Goal: Information Seeking & Learning: Learn about a topic

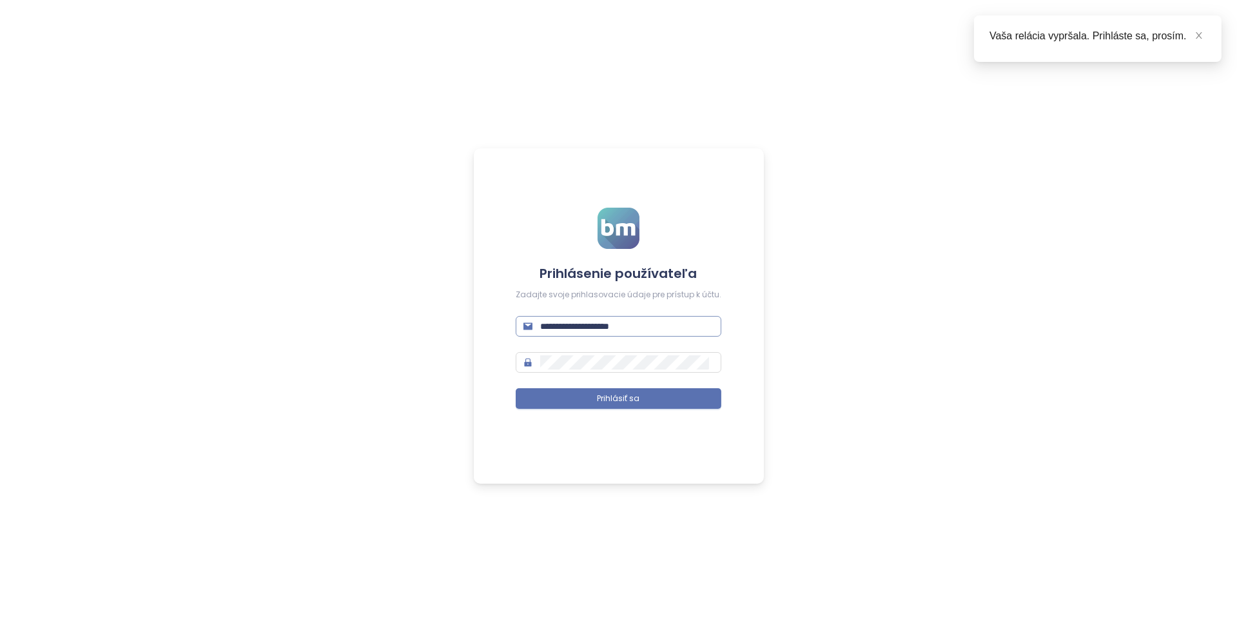
click at [588, 329] on input "**********" at bounding box center [626, 326] width 173 height 14
type input "**********"
click at [621, 393] on span "Prihlásiť sa" at bounding box center [619, 399] width 43 height 12
type input "**********"
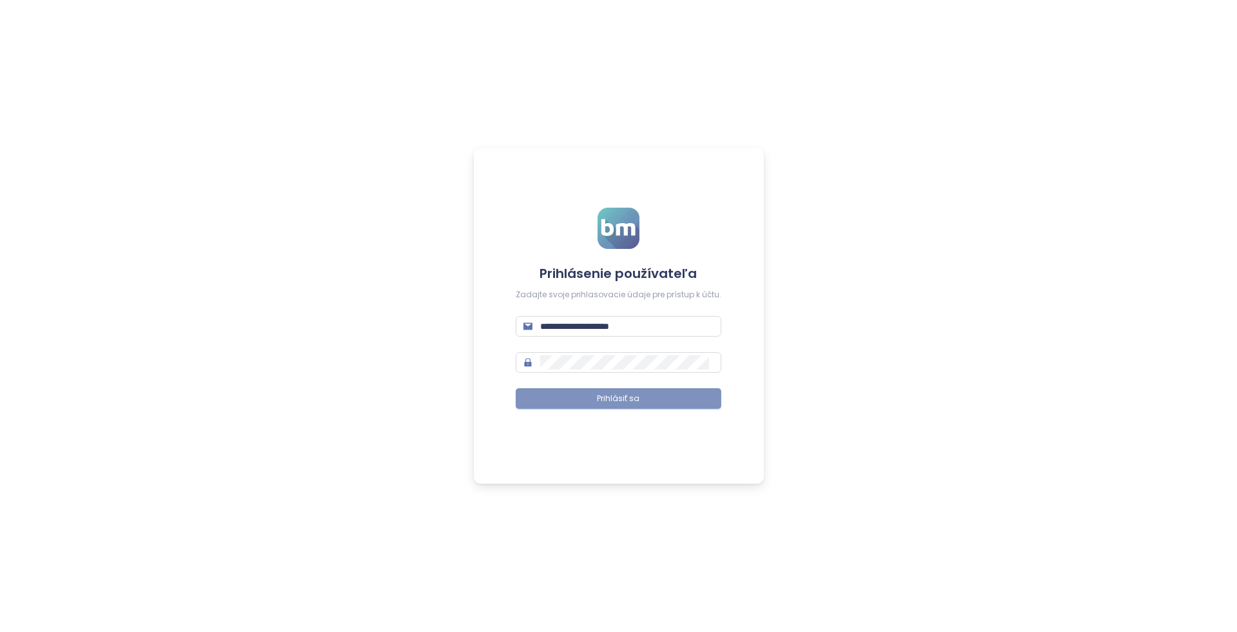
click at [630, 395] on span "Prihlásiť sa" at bounding box center [619, 399] width 43 height 12
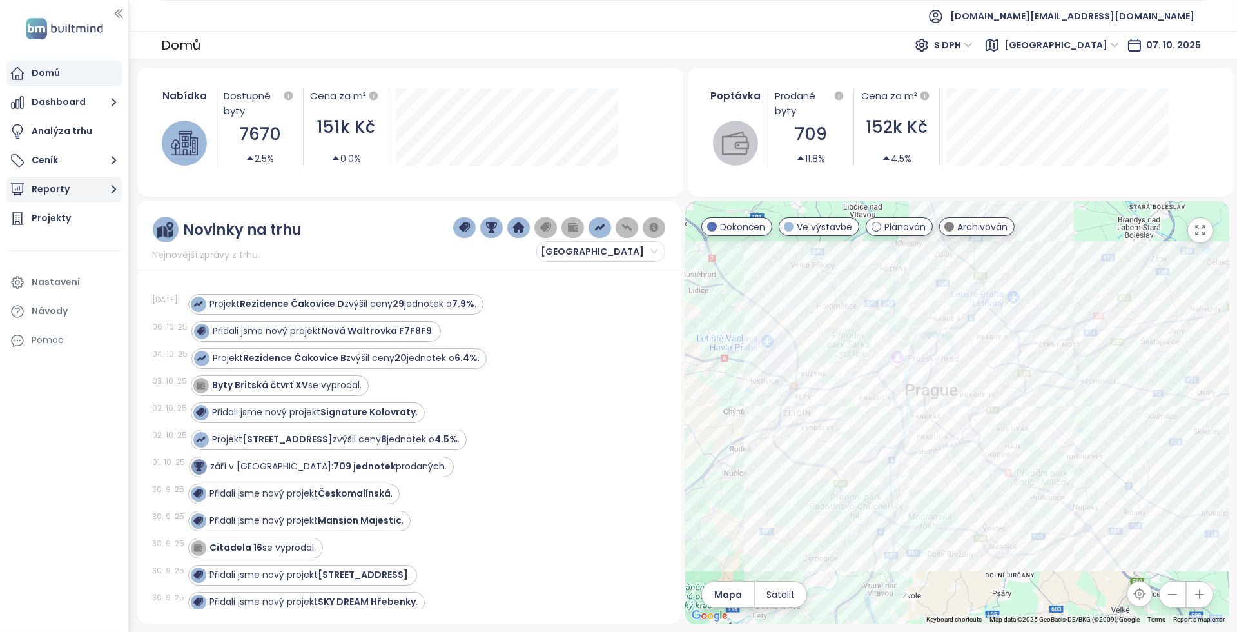
click at [63, 185] on button "Reporty" at bounding box center [63, 190] width 115 height 26
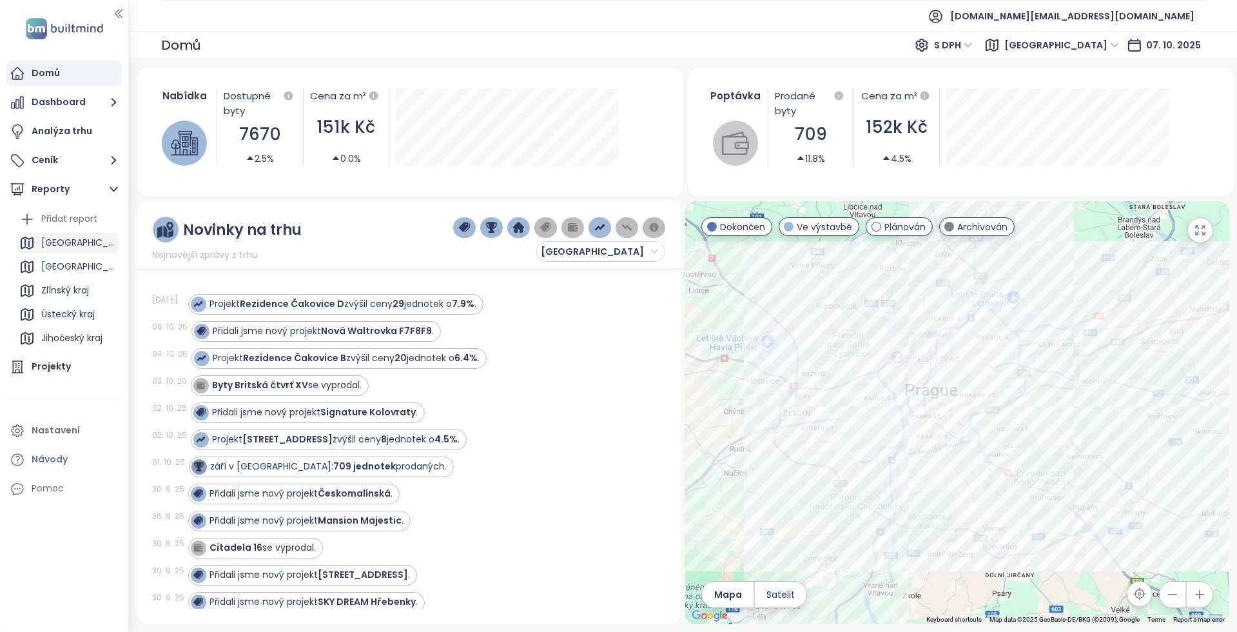
click at [69, 237] on div "Praha" at bounding box center [67, 243] width 102 height 21
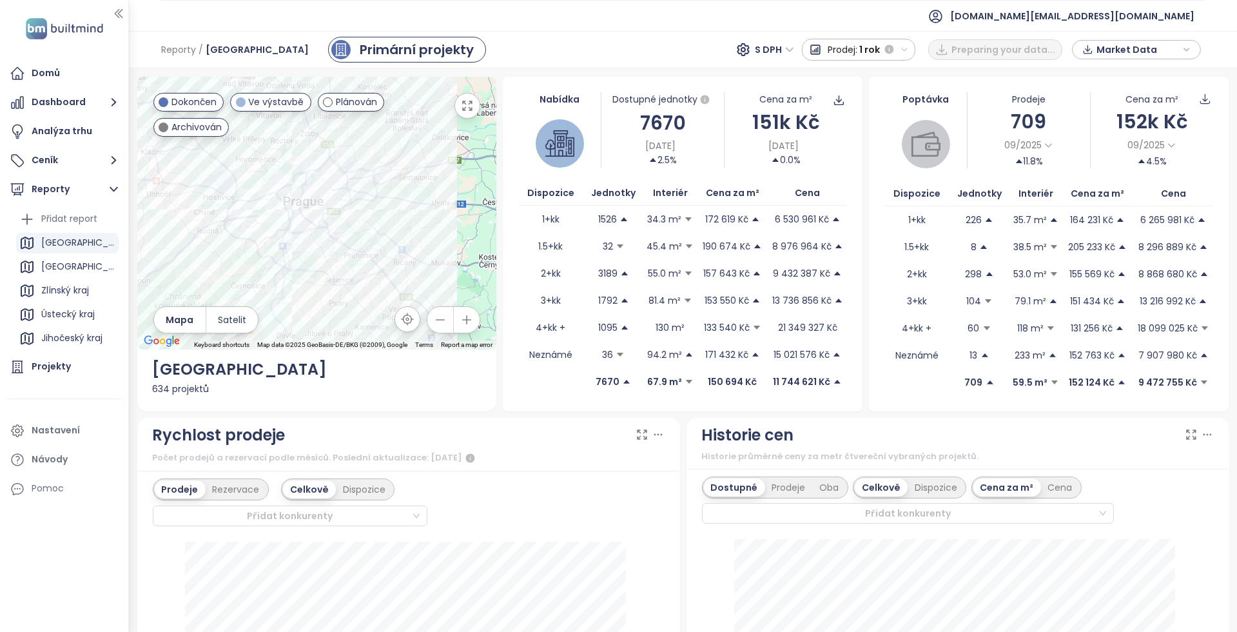
click at [565, 404] on div "Nabídka Dostupné jednotky 7670 7. 10. 2025 2.5% Cena za m² 151k Kč 7. 10. 2025 …" at bounding box center [683, 244] width 360 height 335
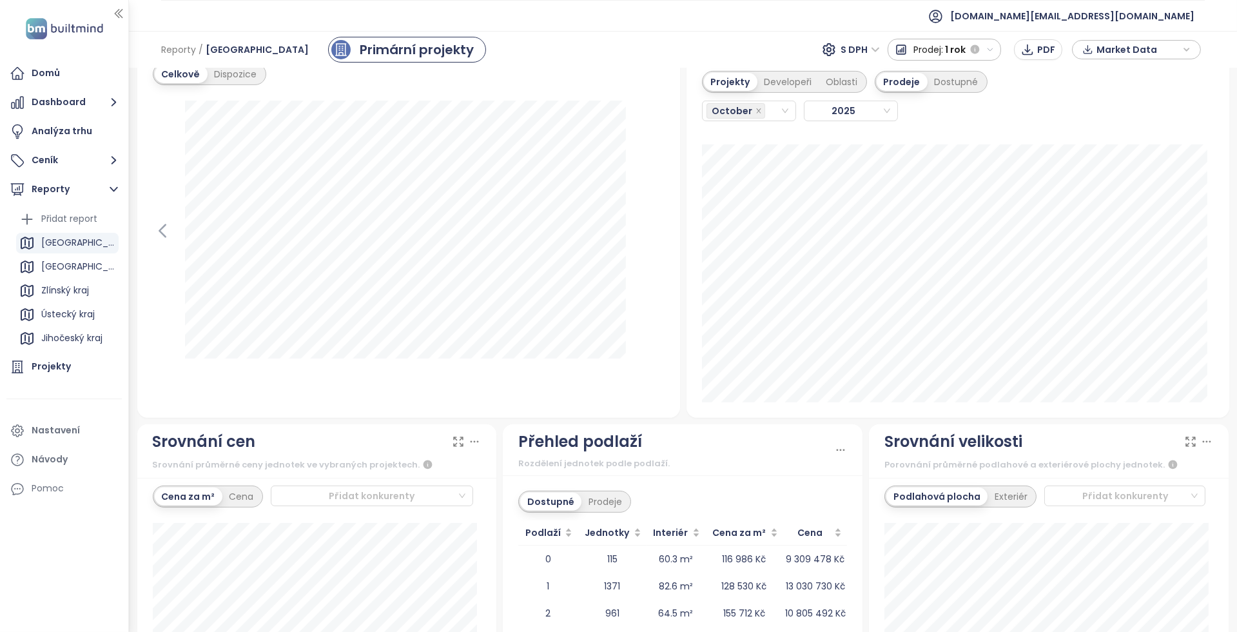
scroll to position [1031, 0]
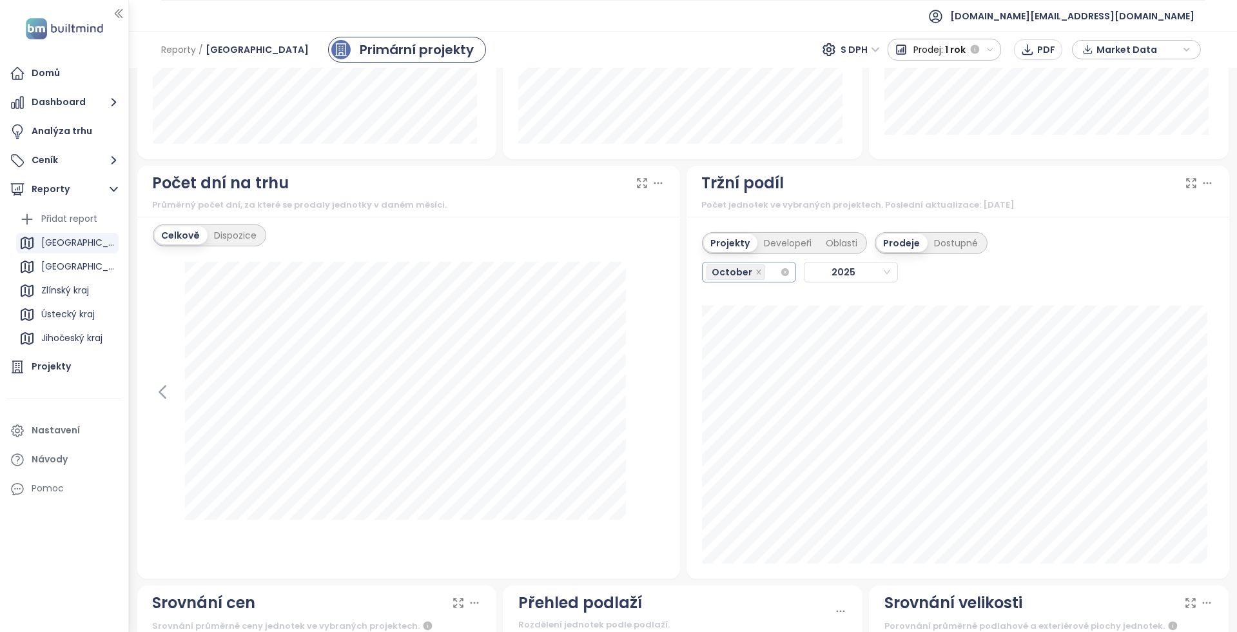
click at [763, 267] on div "October" at bounding box center [743, 272] width 73 height 18
click at [732, 420] on div "September" at bounding box center [741, 421] width 72 height 14
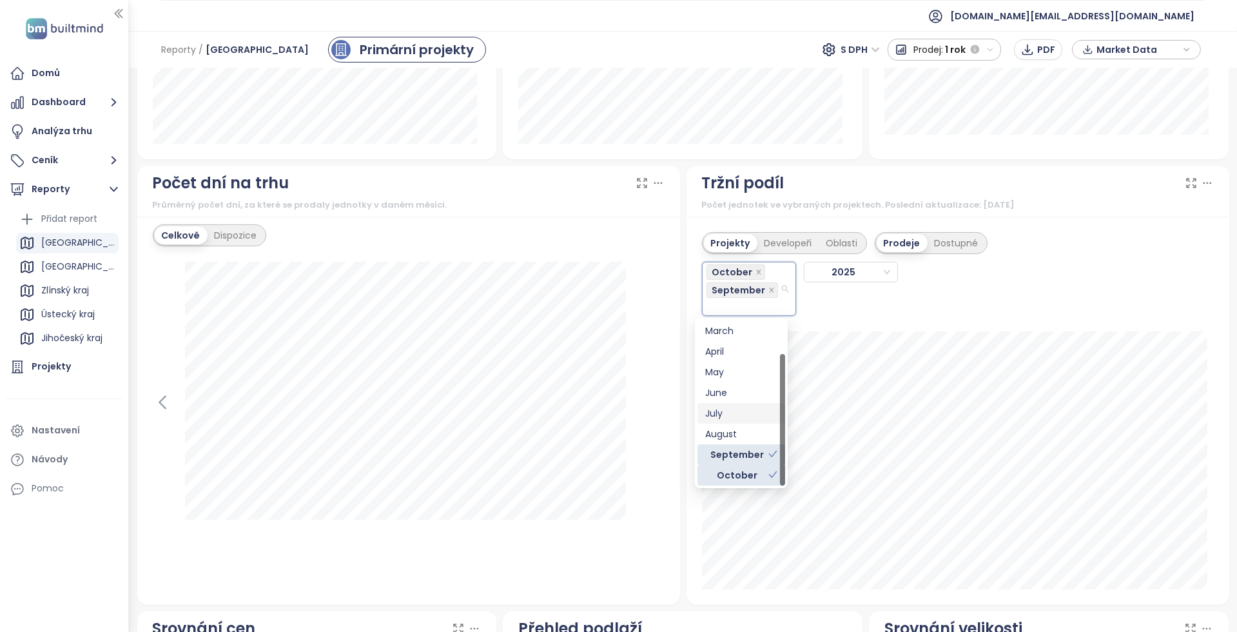
click at [736, 424] on div "August" at bounding box center [741, 434] width 88 height 21
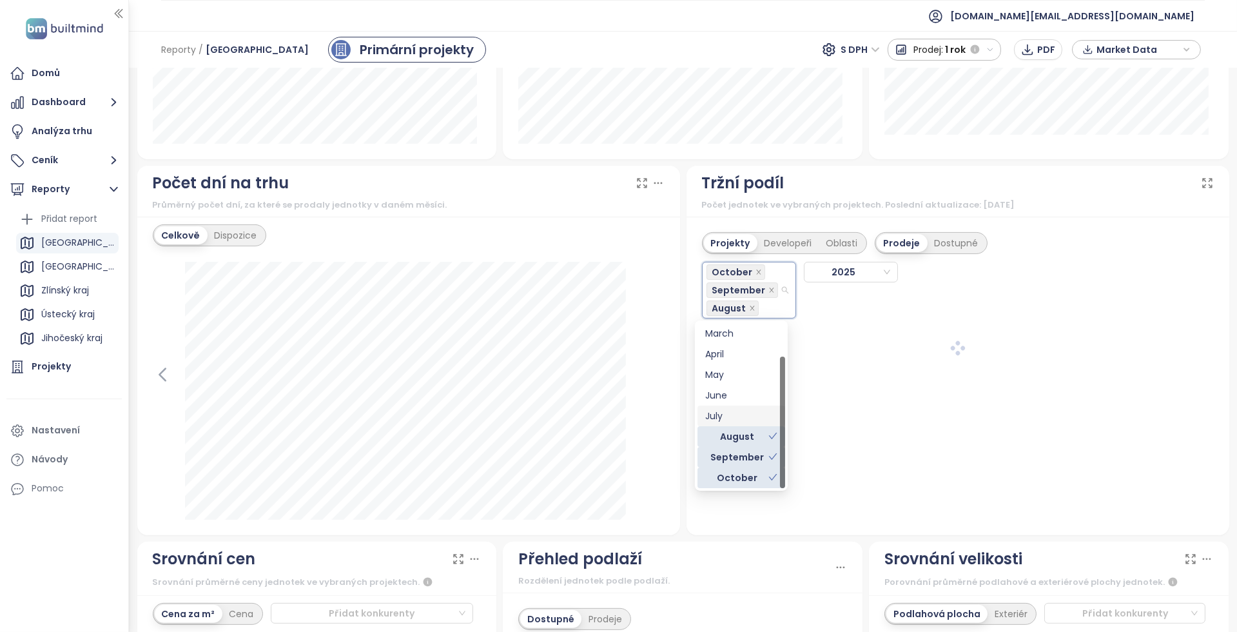
click at [738, 410] on div "July" at bounding box center [741, 416] width 72 height 14
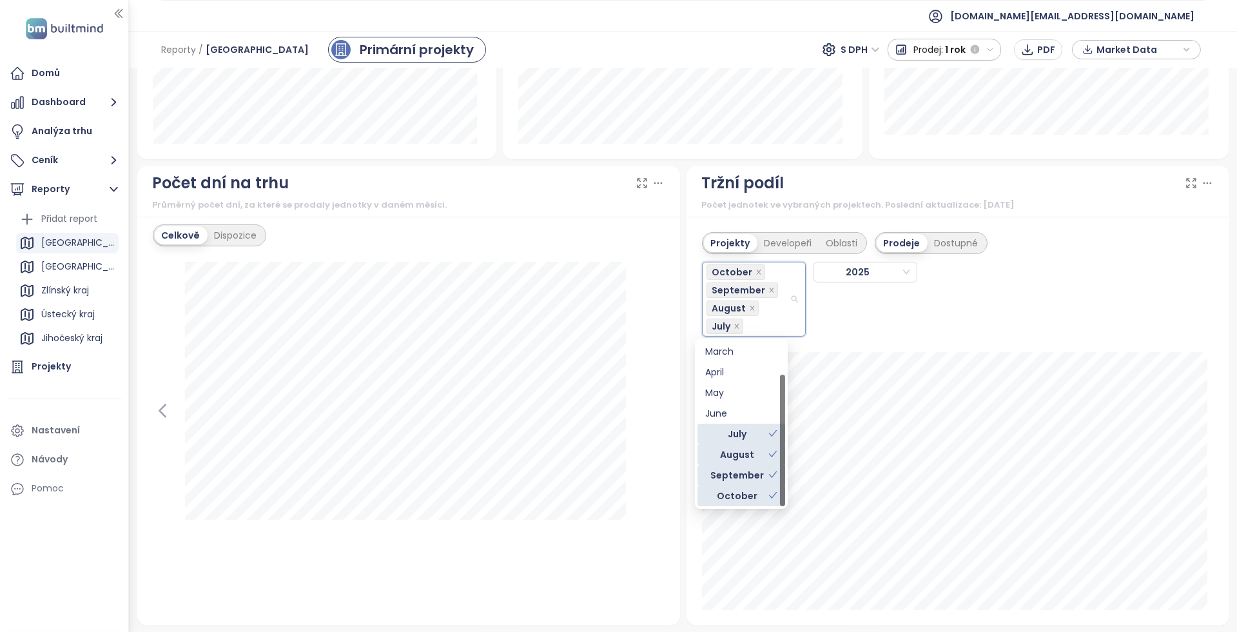
click at [743, 494] on div "October" at bounding box center [736, 496] width 63 height 14
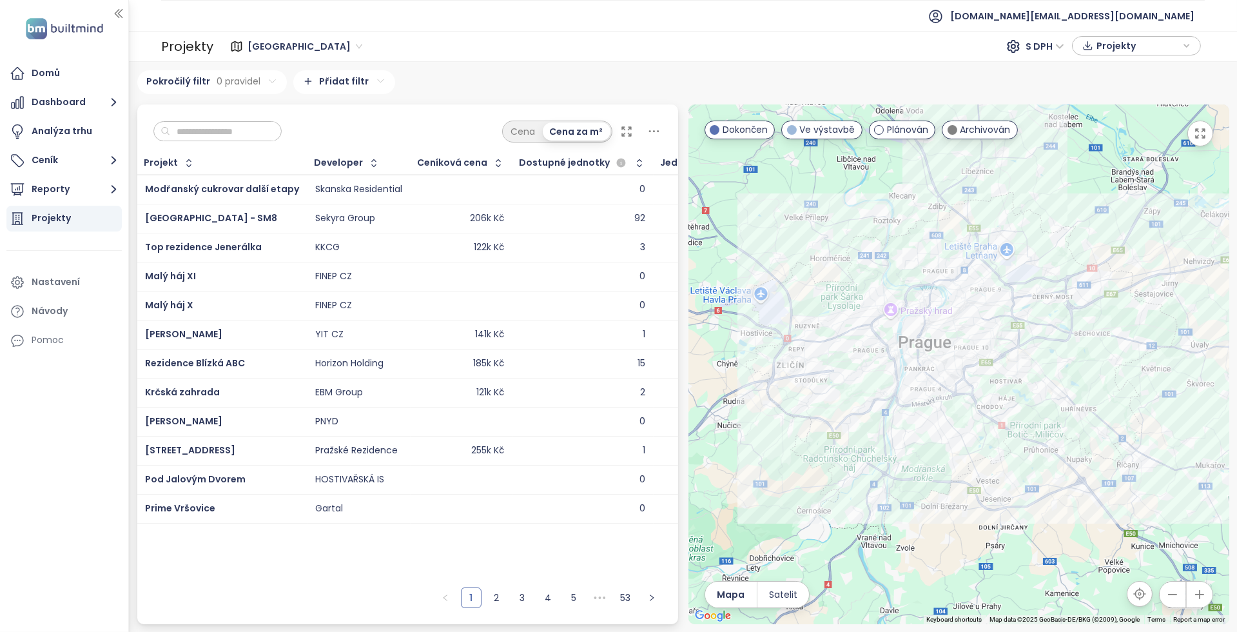
click at [188, 139] on input "text" at bounding box center [222, 131] width 104 height 19
type input "*"
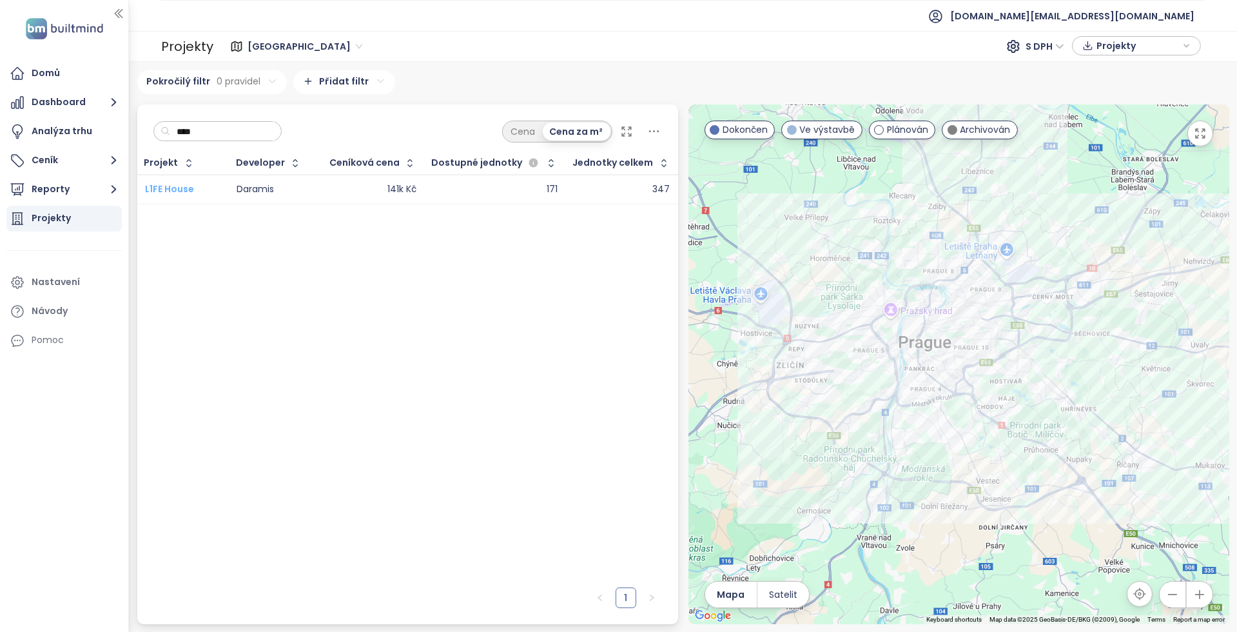
click at [173, 188] on span "L1FE House" at bounding box center [169, 188] width 49 height 13
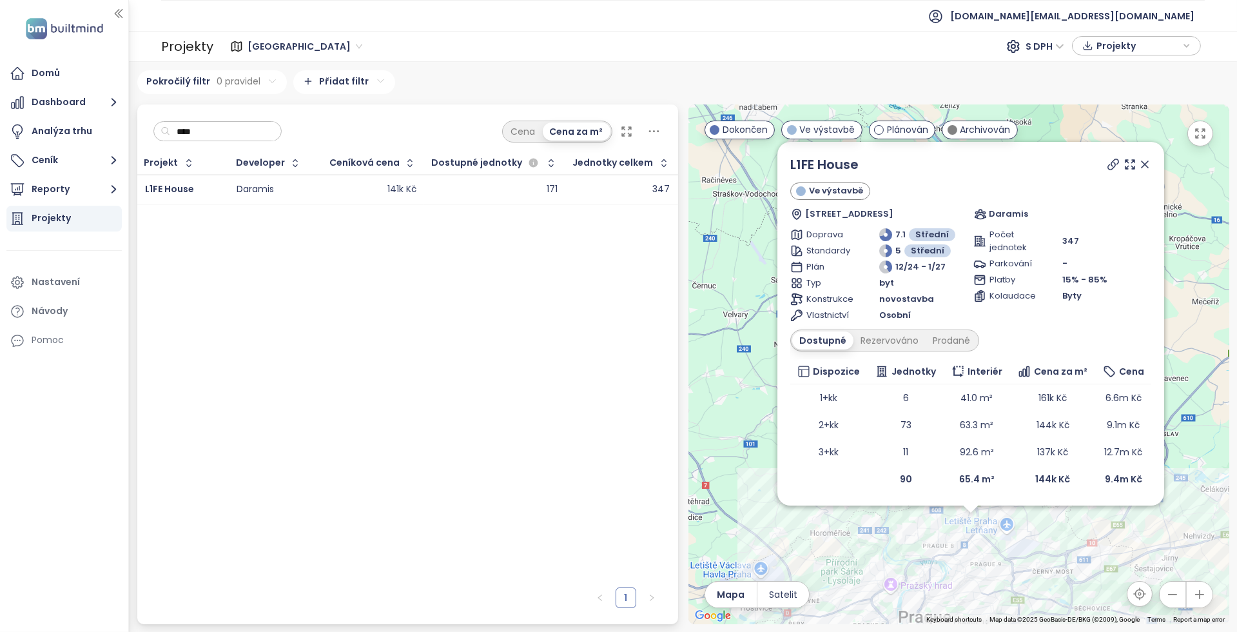
click at [249, 131] on input "****" at bounding box center [222, 131] width 104 height 19
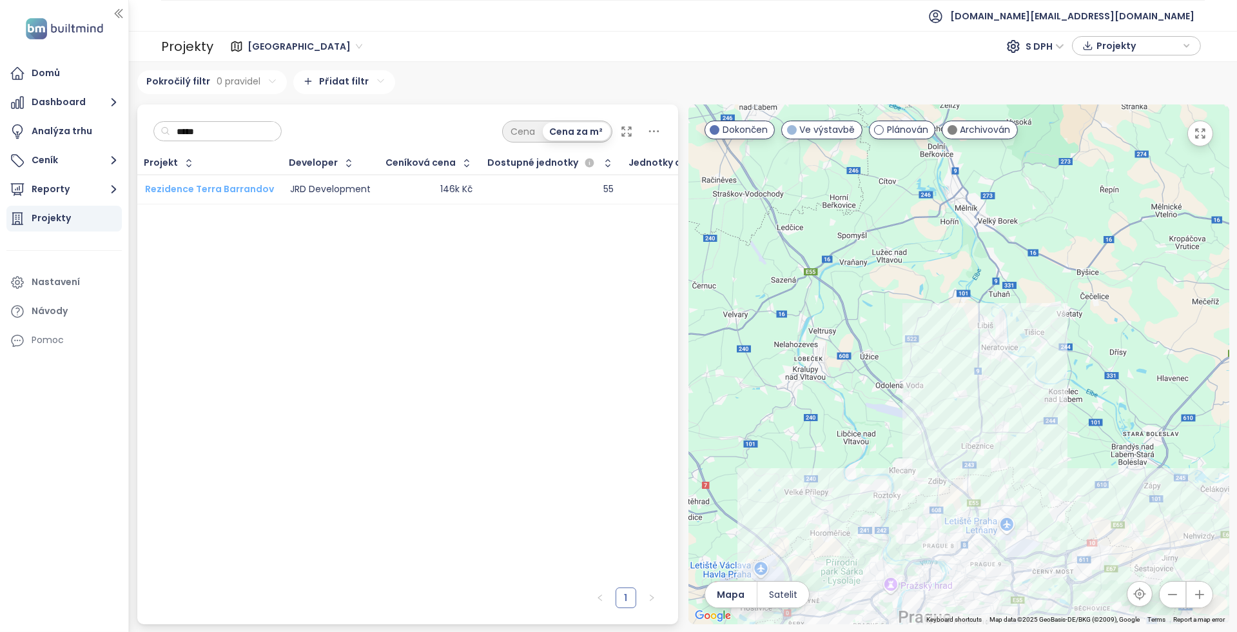
type input "*****"
click at [229, 188] on span "Rezidence Terra Barrandov" at bounding box center [209, 188] width 129 height 13
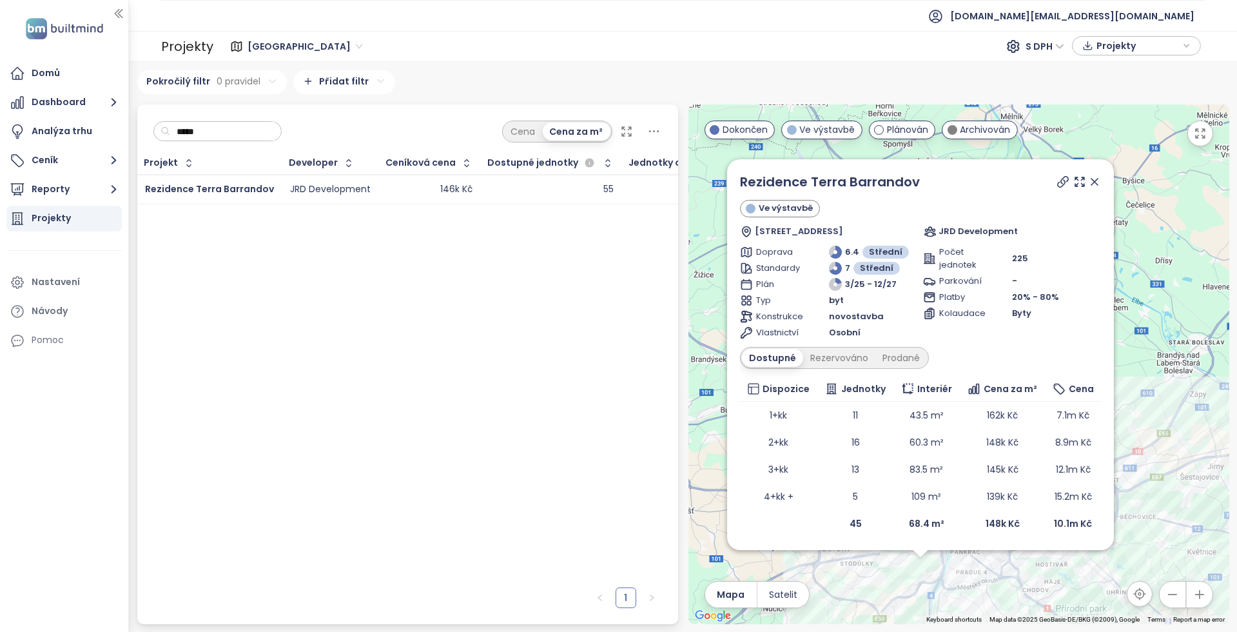
click at [358, 253] on div "Projekt Developer Ceníková cena Dostupné jednotky Jednotky celkem Rezidence Ter…" at bounding box center [407, 366] width 541 height 429
click at [96, 70] on div "Domů" at bounding box center [63, 74] width 115 height 26
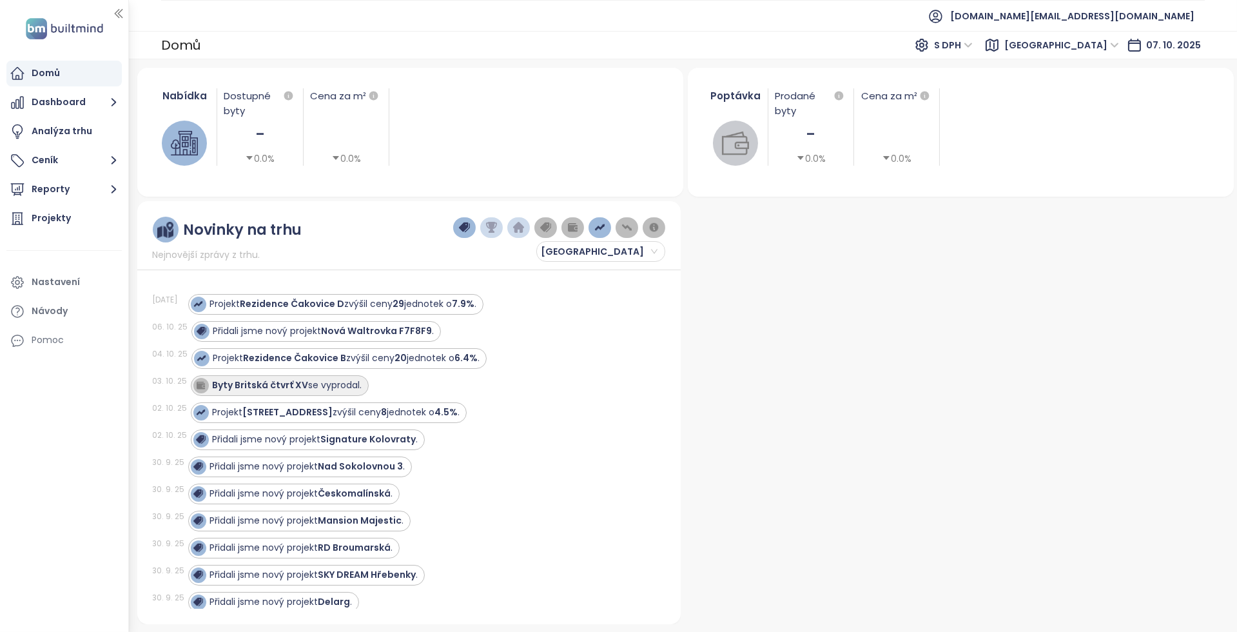
click at [342, 385] on div "Byty Britská čtvrť XV se vyprodal." at bounding box center [288, 385] width 150 height 14
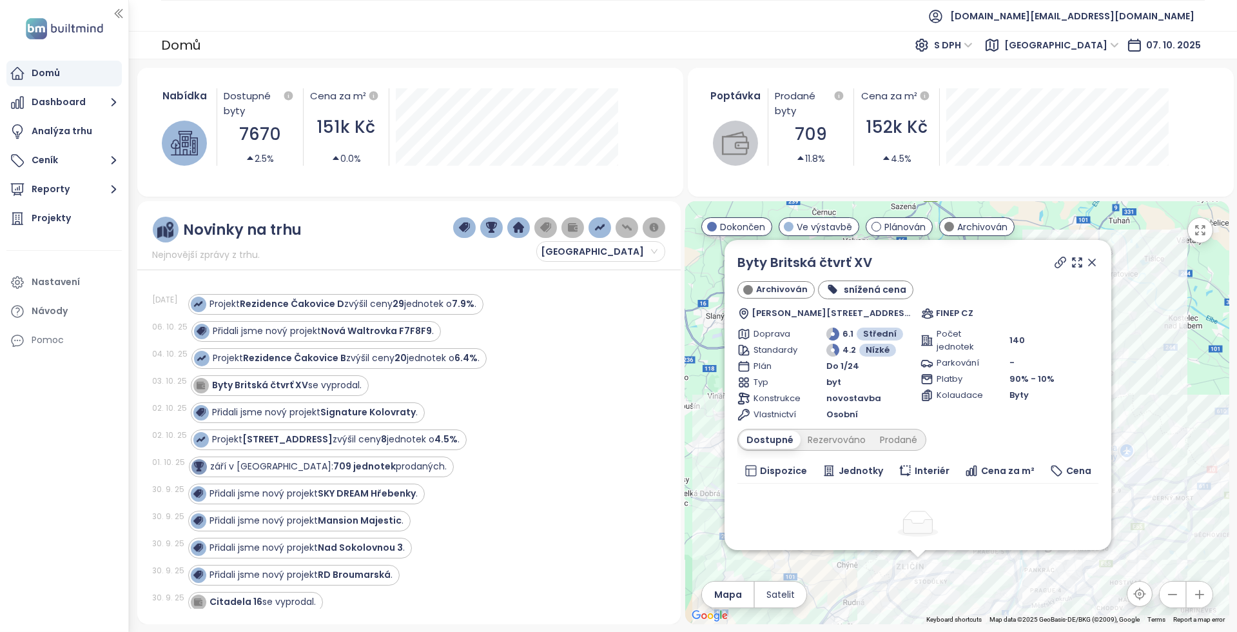
click at [146, 271] on div "Novinky na trhu Nejnovější zprávy z trhu. Praha 07. 10. 25 Projekt Rezidence Ča…" at bounding box center [408, 412] width 543 height 423
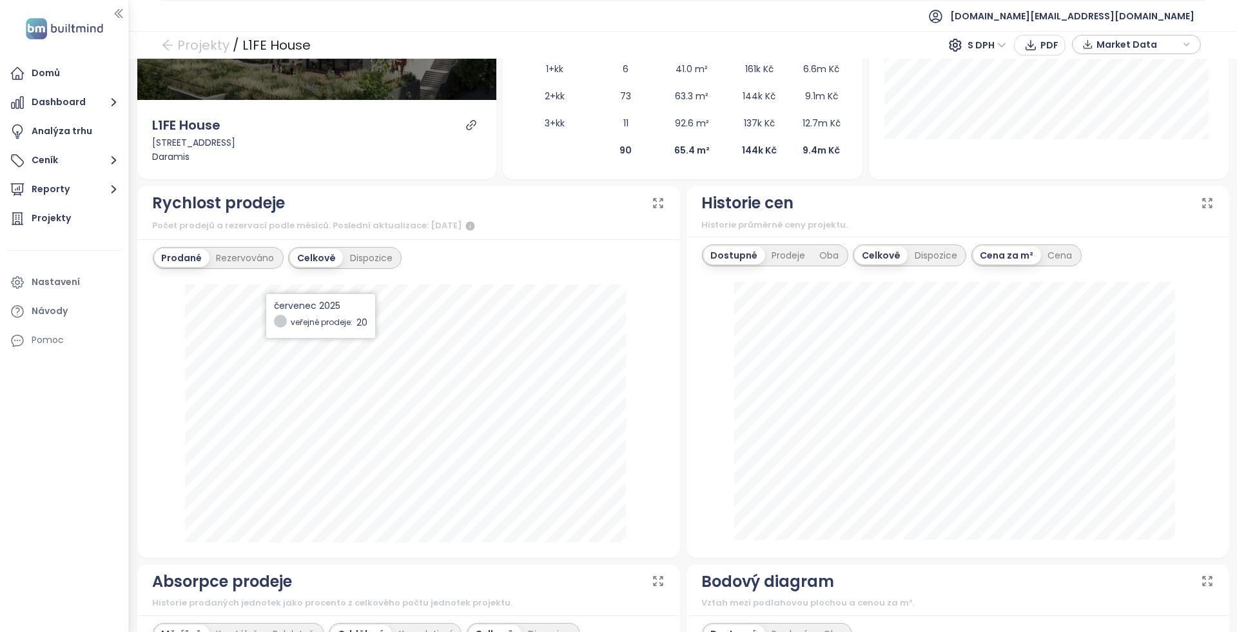
scroll to position [258, 0]
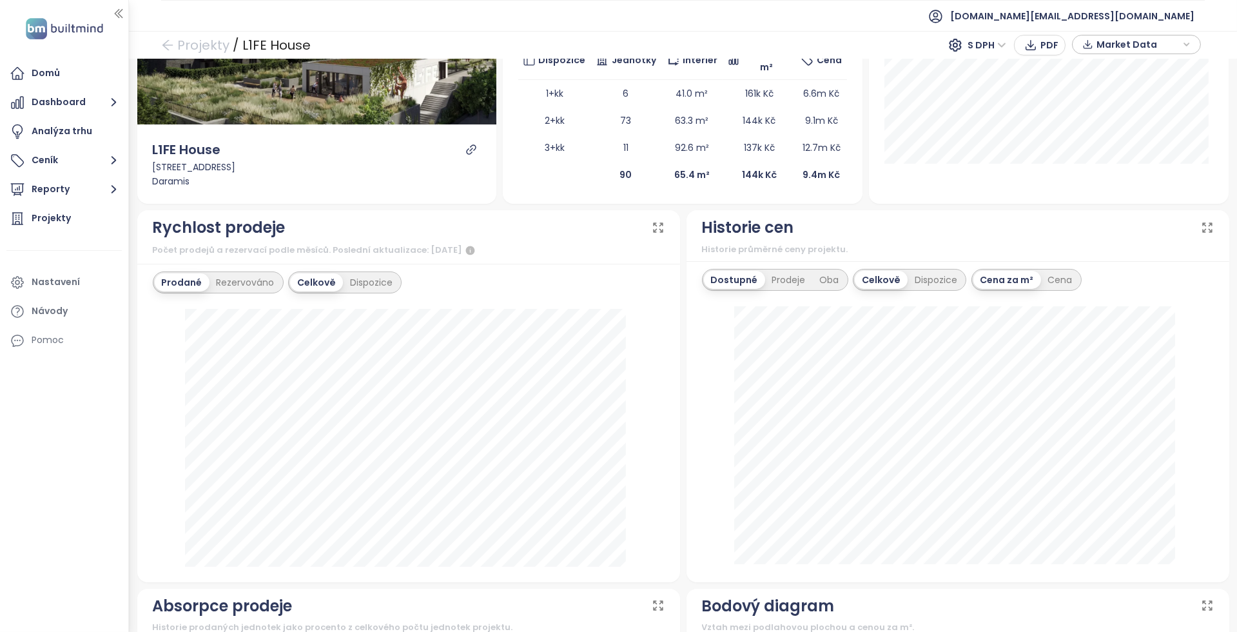
click at [391, 226] on div "Rychlost prodeje" at bounding box center [409, 227] width 512 height 24
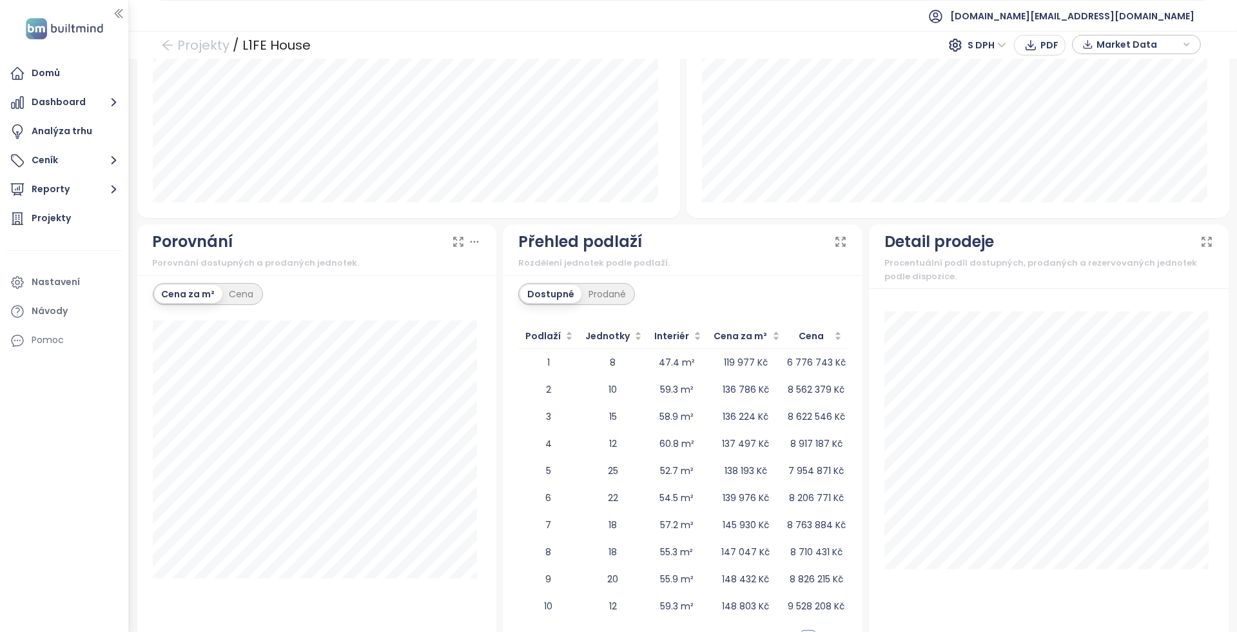
scroll to position [1043, 0]
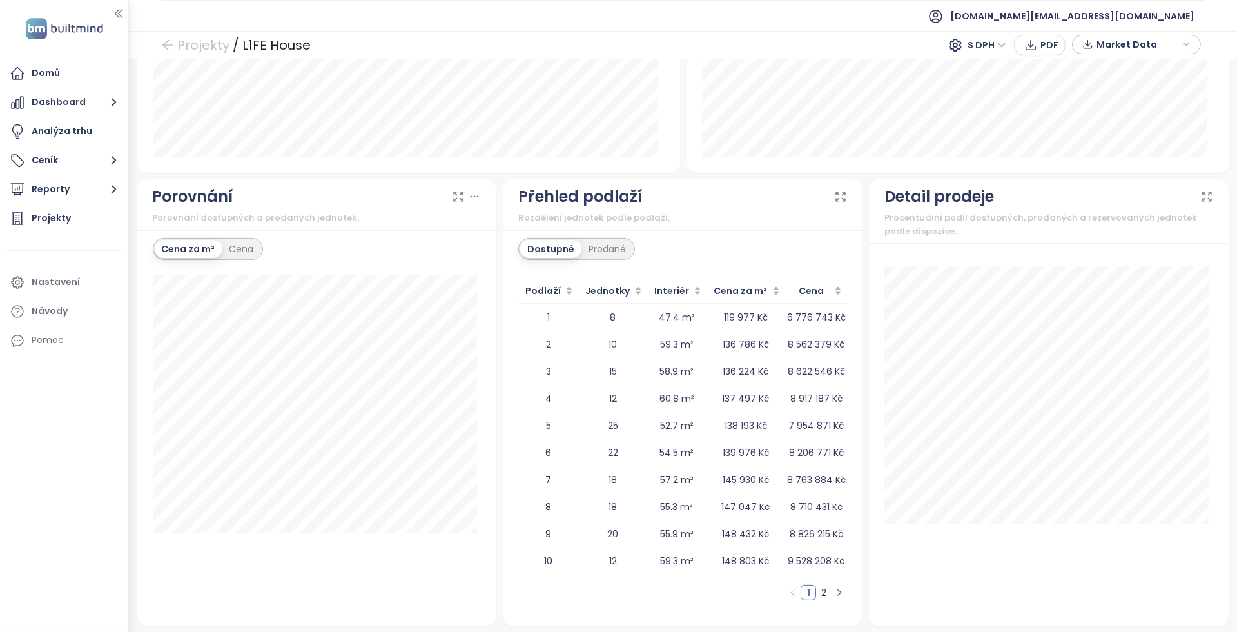
click at [503, 303] on div "Dostupné Prodané Podlaží Jednotky Interiér Cena za m² Cena 1 8 47.4 m² 119 977 …" at bounding box center [683, 428] width 360 height 396
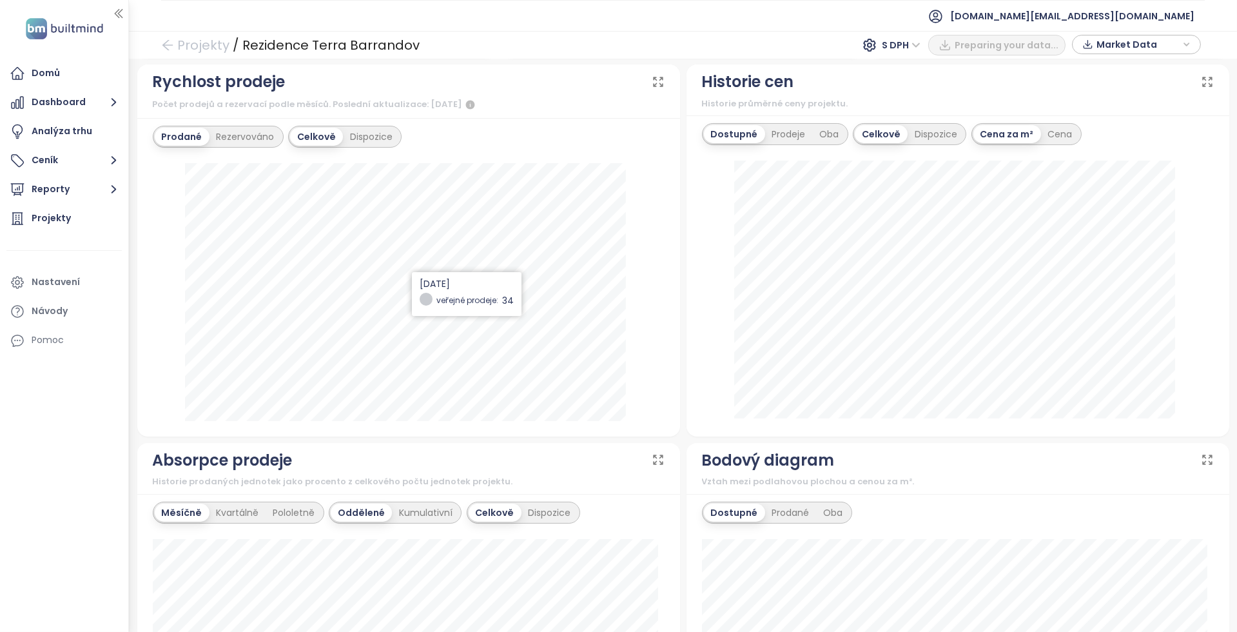
scroll to position [429, 0]
click at [250, 138] on div "Rezervováno" at bounding box center [246, 138] width 72 height 18
click at [191, 142] on div "Prodané" at bounding box center [181, 138] width 52 height 18
click at [242, 134] on div "Rezervováno" at bounding box center [246, 138] width 72 height 18
click at [171, 130] on div "Prodané" at bounding box center [181, 138] width 52 height 18
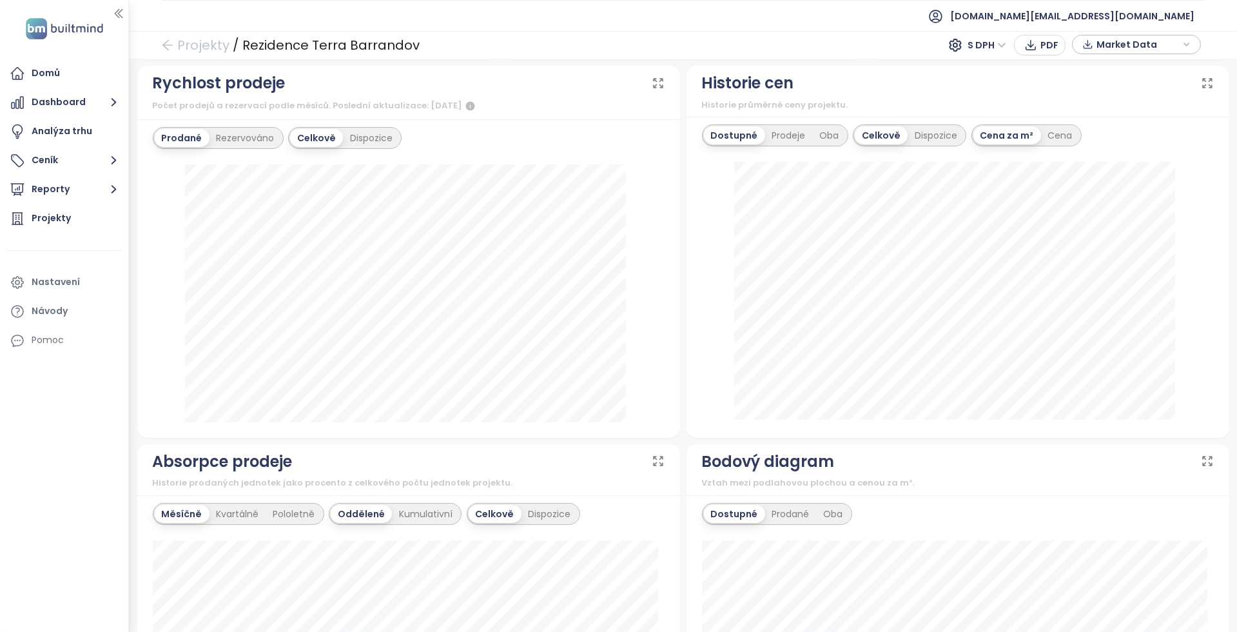
click at [708, 240] on div "[DATE] dostupné: 146 630 Kč" at bounding box center [958, 292] width 512 height 260
click at [659, 253] on div "Prodané Rezervováno Celkově Dispozice [DATE] veřejné prodeje: 10" at bounding box center [408, 278] width 543 height 318
